Goal: Information Seeking & Learning: Learn about a topic

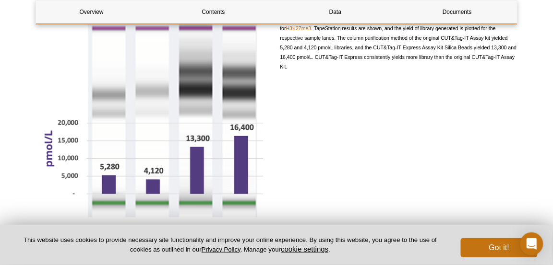
scroll to position [1328, 0]
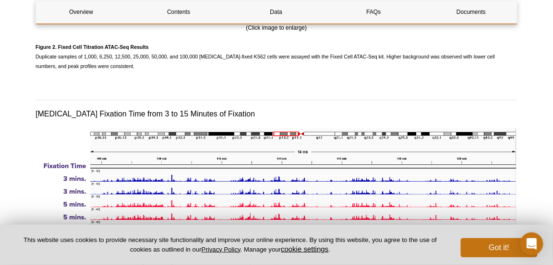
scroll to position [1497, 0]
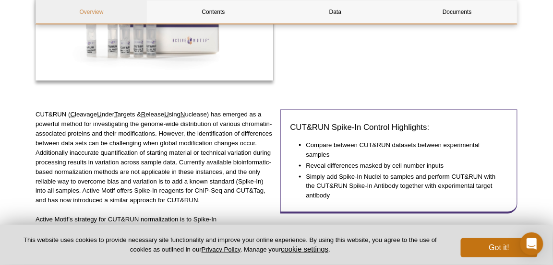
scroll to position [123, 0]
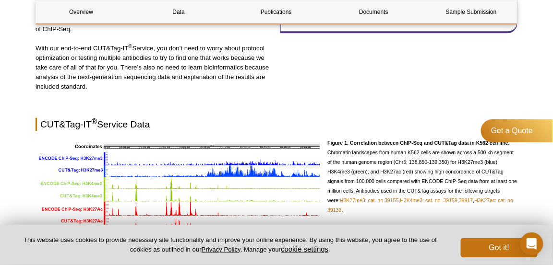
scroll to position [694, 0]
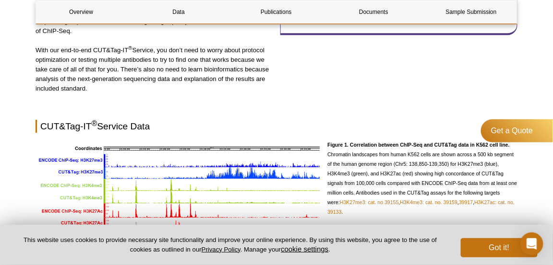
click at [11, 128] on div "Active Motif Logo Enabling Epigenetics Research 0 Search Skip to content Active…" at bounding box center [276, 169] width 553 height 1727
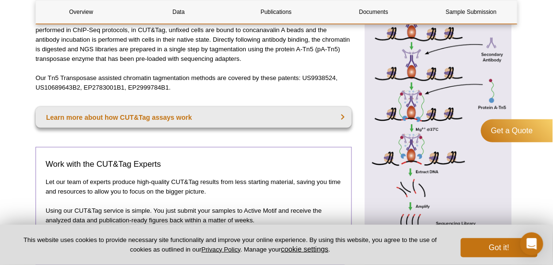
scroll to position [310, 0]
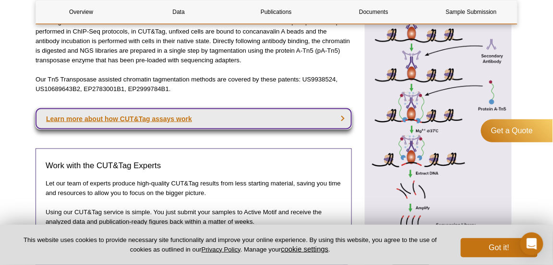
click at [182, 117] on link "Learn more about how CUT&Tag assays work" at bounding box center [193, 118] width 316 height 21
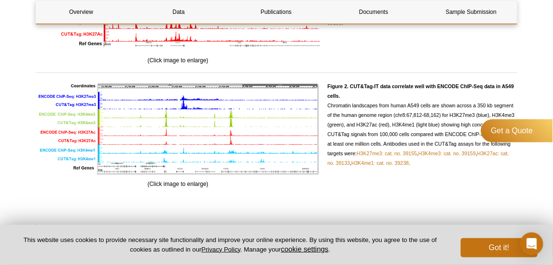
scroll to position [844, 0]
